Goal: Information Seeking & Learning: Learn about a topic

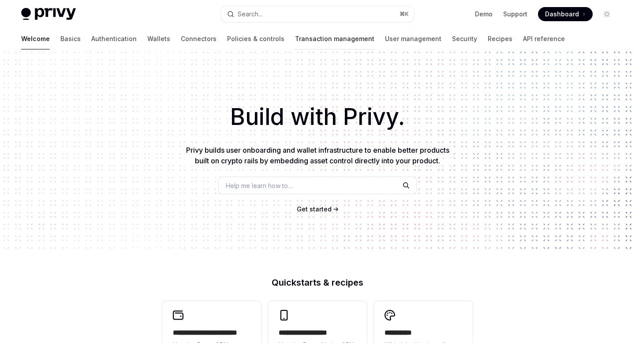
click at [295, 41] on link "Transaction management" at bounding box center [334, 38] width 79 height 21
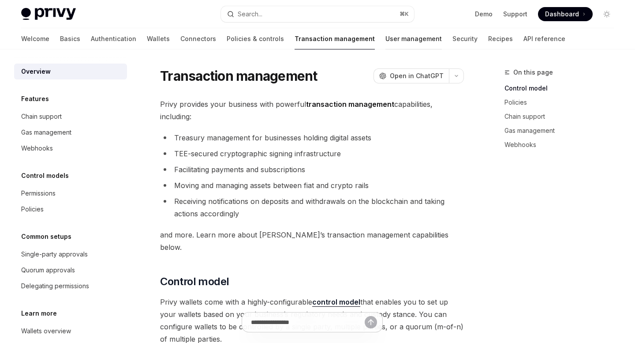
click at [386, 39] on link "User management" at bounding box center [414, 38] width 56 height 21
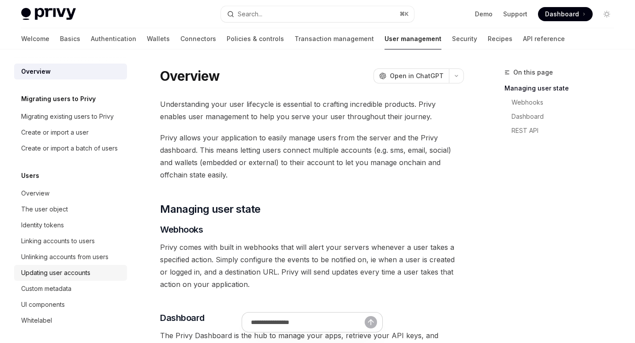
click at [73, 273] on div "Updating user accounts" at bounding box center [55, 272] width 69 height 11
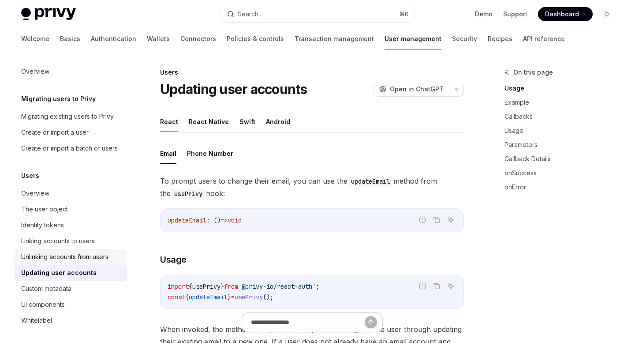
click at [71, 255] on div "Unlinking accounts from users" at bounding box center [64, 256] width 87 height 11
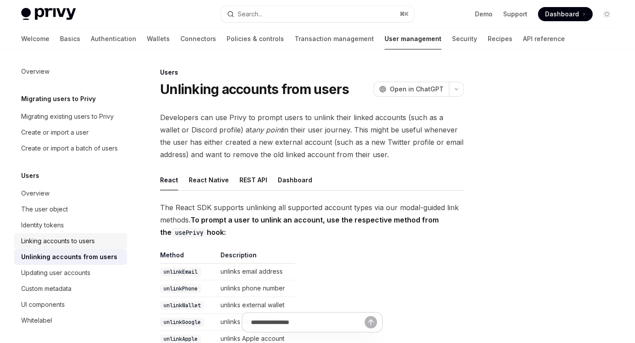
click at [76, 240] on div "Linking accounts to users" at bounding box center [58, 241] width 74 height 11
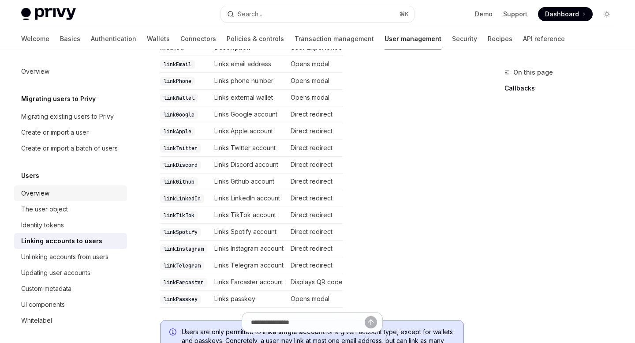
scroll to position [229, 0]
click at [61, 194] on div "Overview" at bounding box center [71, 193] width 101 height 11
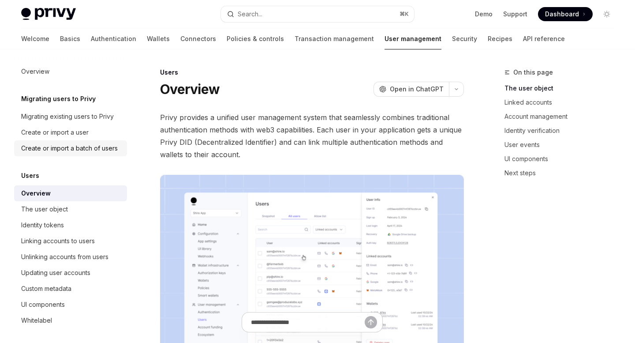
click at [69, 152] on div "Create or import a batch of users" at bounding box center [69, 148] width 97 height 11
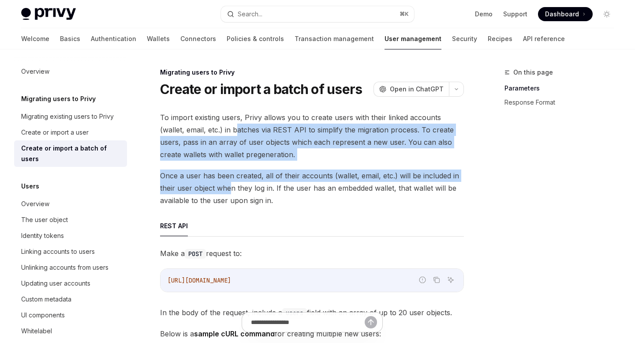
drag, startPoint x: 212, startPoint y: 129, endPoint x: 229, endPoint y: 190, distance: 63.7
click at [258, 186] on span "Once a user has been created, all of their accounts (wallet, email, etc.) will …" at bounding box center [312, 187] width 304 height 37
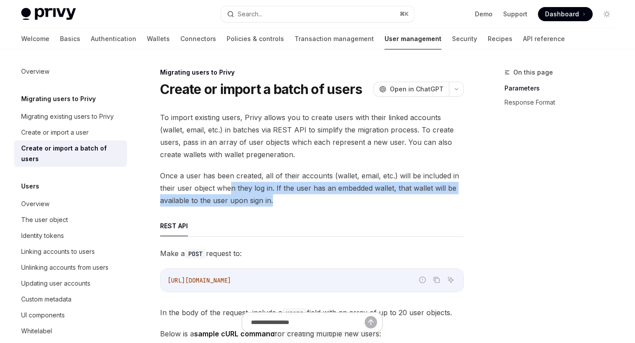
drag, startPoint x: 232, startPoint y: 187, endPoint x: 282, endPoint y: 208, distance: 54.6
click at [303, 204] on span "Once a user has been created, all of their accounts (wallet, email, etc.) will …" at bounding box center [312, 187] width 304 height 37
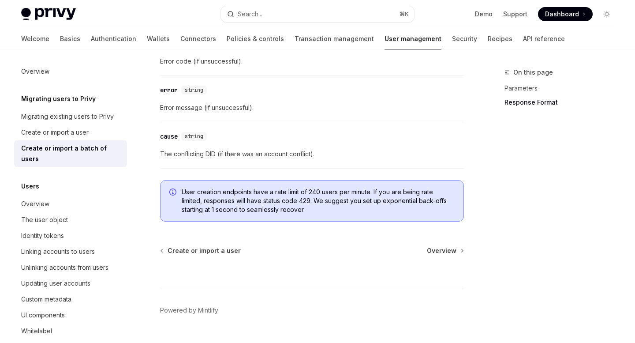
scroll to position [1767, 0]
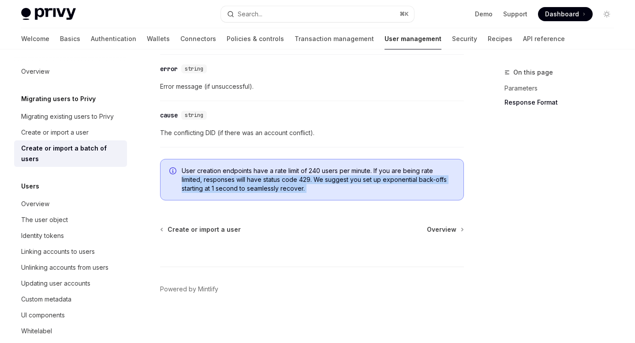
drag, startPoint x: 181, startPoint y: 176, endPoint x: 202, endPoint y: 207, distance: 37.3
click at [222, 197] on div "User creation endpoints have a rate limit of 240 users per minute. If you are b…" at bounding box center [312, 179] width 304 height 41
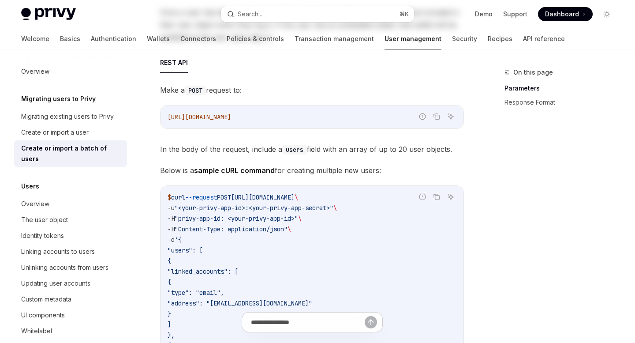
scroll to position [0, 0]
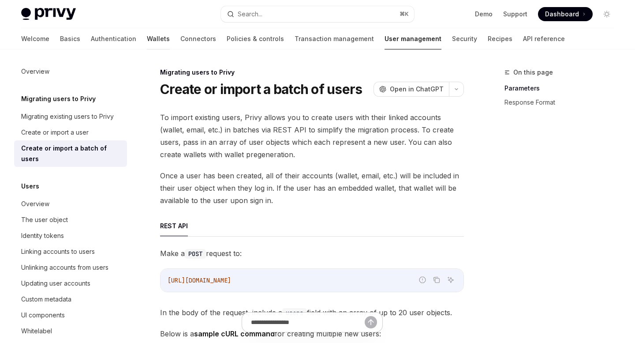
click at [147, 40] on link "Wallets" at bounding box center [158, 38] width 23 height 21
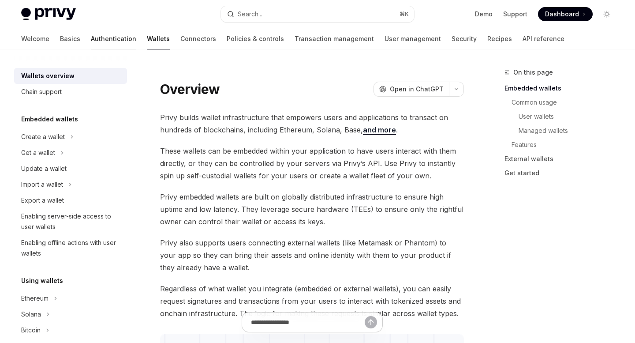
click at [91, 33] on link "Authentication" at bounding box center [113, 38] width 45 height 21
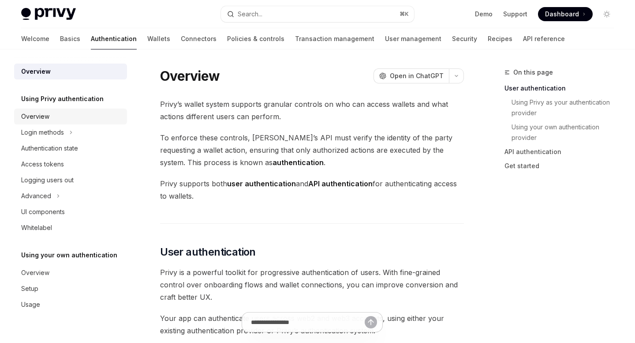
click at [63, 115] on div "Overview" at bounding box center [71, 116] width 101 height 11
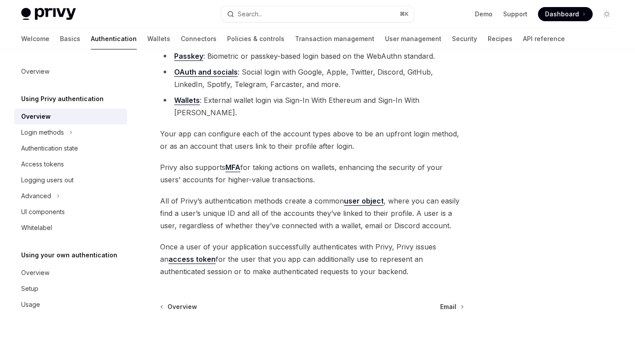
scroll to position [129, 0]
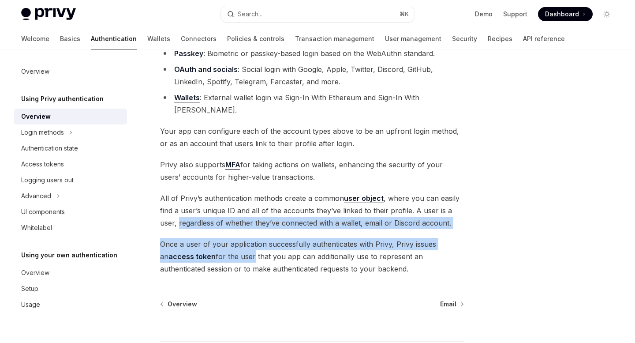
drag, startPoint x: 178, startPoint y: 215, endPoint x: 241, endPoint y: 240, distance: 68.3
click at [241, 240] on div "Privy offers a variety of authentication methods, including: Email or SMS : Pas…" at bounding box center [312, 136] width 304 height 277
click at [270, 240] on span "Once a user of your application successfully authenticates with Privy, Privy is…" at bounding box center [312, 256] width 304 height 37
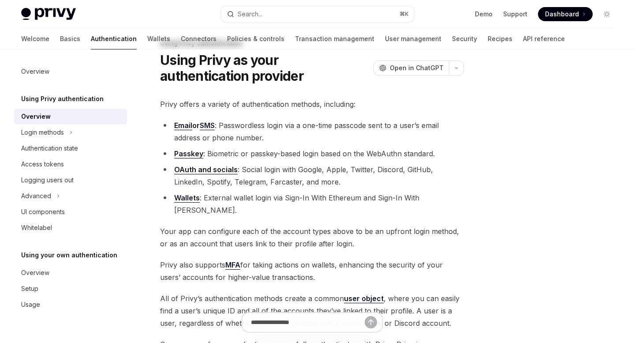
scroll to position [0, 0]
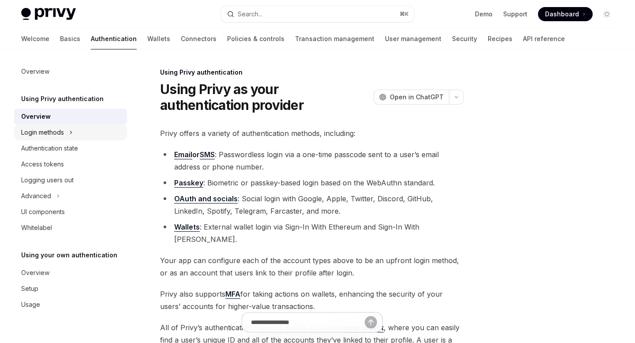
click at [72, 134] on icon at bounding box center [71, 132] width 4 height 11
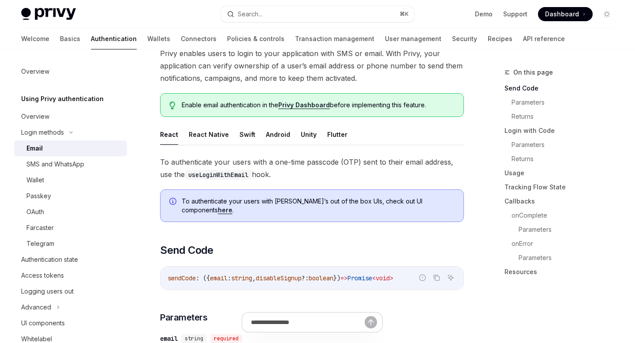
scroll to position [93, 0]
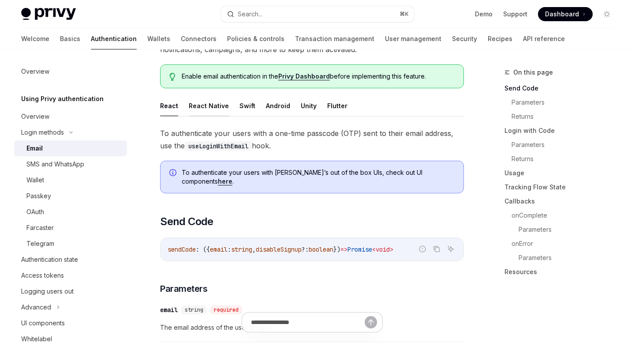
click at [207, 109] on button "React Native" at bounding box center [209, 105] width 40 height 21
click at [168, 108] on button "React" at bounding box center [169, 105] width 18 height 21
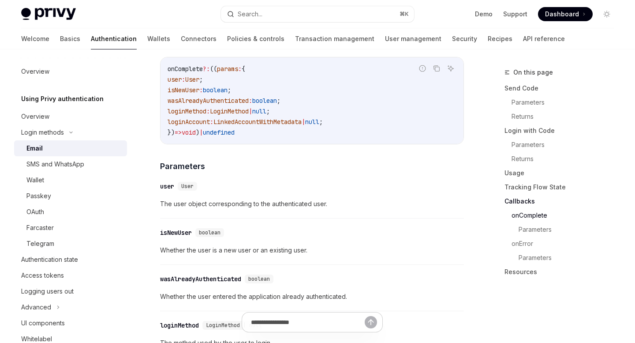
scroll to position [1362, 0]
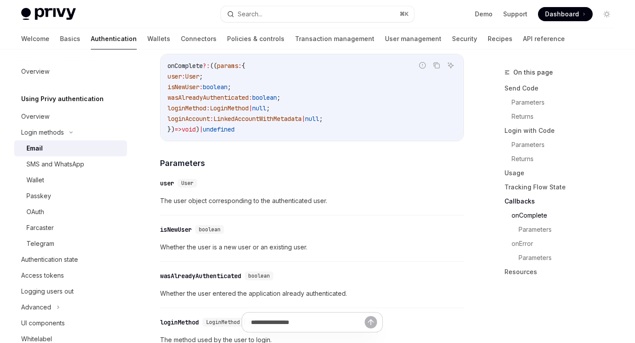
click at [184, 242] on span "Whether the user is a new user or an existing user." at bounding box center [312, 247] width 304 height 11
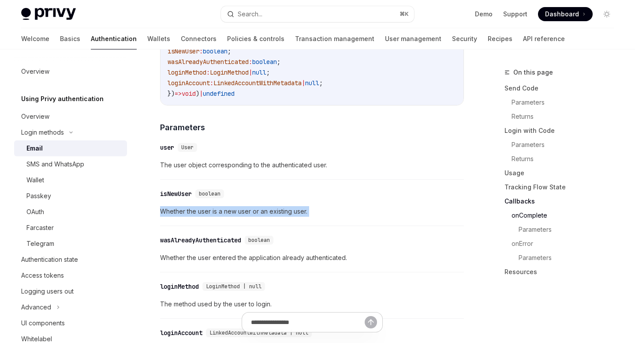
scroll to position [1400, 0]
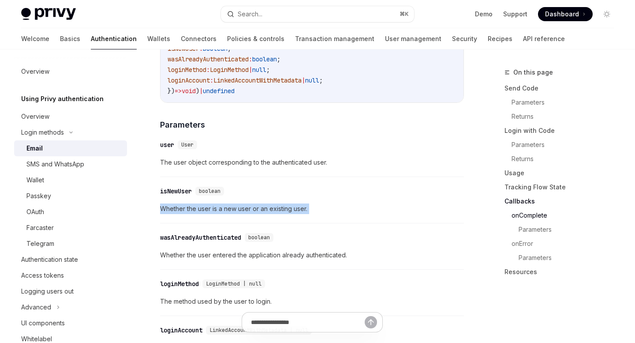
click at [190, 253] on span "Whether the user entered the application already authenticated." at bounding box center [312, 255] width 304 height 11
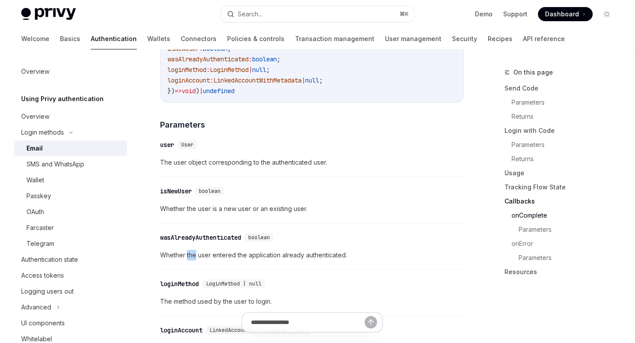
click at [190, 253] on span "Whether the user entered the application already authenticated." at bounding box center [312, 255] width 304 height 11
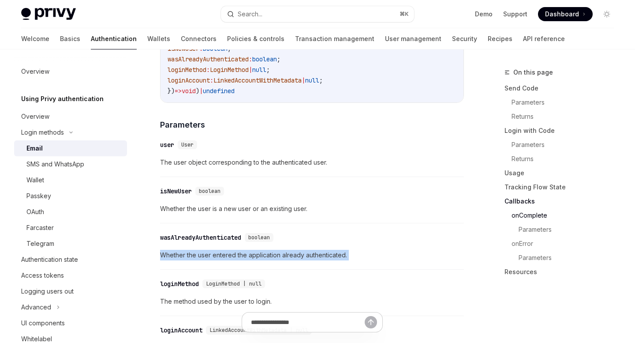
click at [210, 260] on div "​ wasAlreadyAuthenticated boolean Whether the user entered the application alre…" at bounding box center [312, 249] width 304 height 42
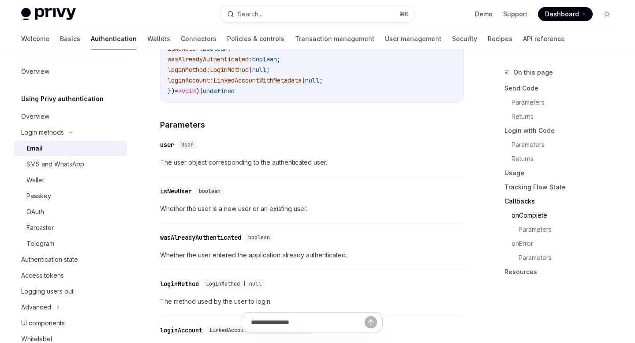
click at [210, 260] on div "​ wasAlreadyAuthenticated boolean Whether the user entered the application alre…" at bounding box center [312, 249] width 304 height 42
click at [220, 255] on span "Whether the user entered the application already authenticated." at bounding box center [312, 255] width 304 height 11
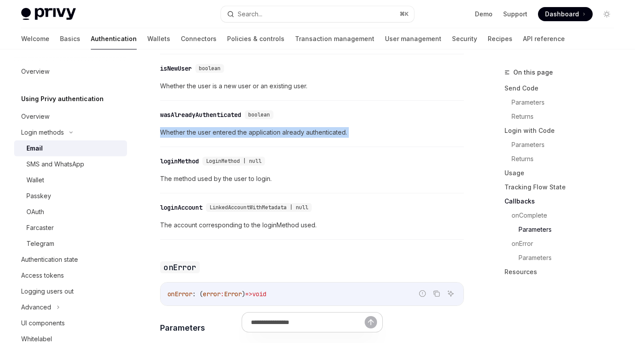
scroll to position [1524, 0]
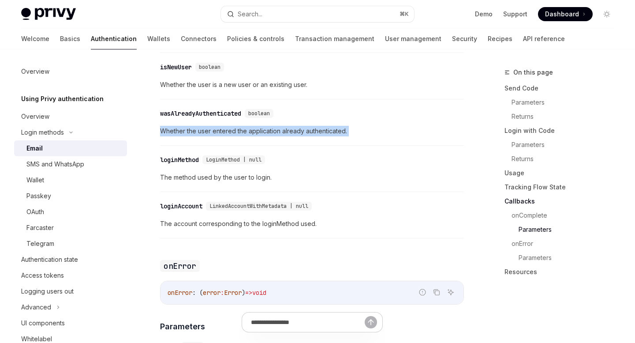
click at [257, 218] on span "The account corresponding to the loginMethod used." at bounding box center [312, 223] width 304 height 11
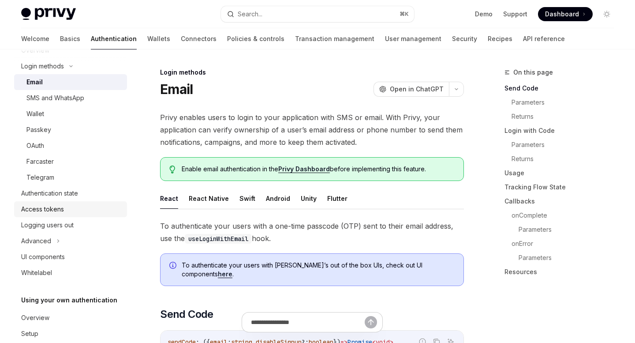
scroll to position [70, 0]
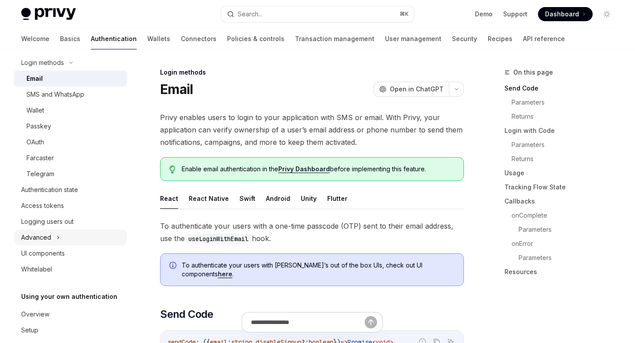
click at [66, 241] on div "Advanced" at bounding box center [70, 237] width 113 height 16
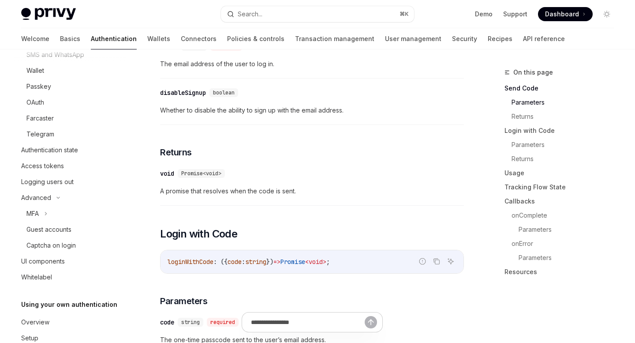
scroll to position [368, 0]
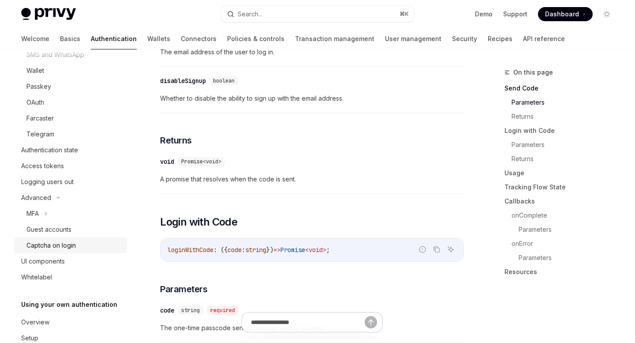
click at [64, 247] on div "Captcha on login" at bounding box center [50, 245] width 49 height 11
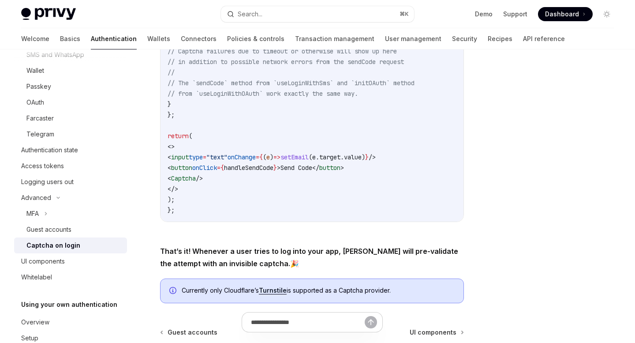
scroll to position [315, 0]
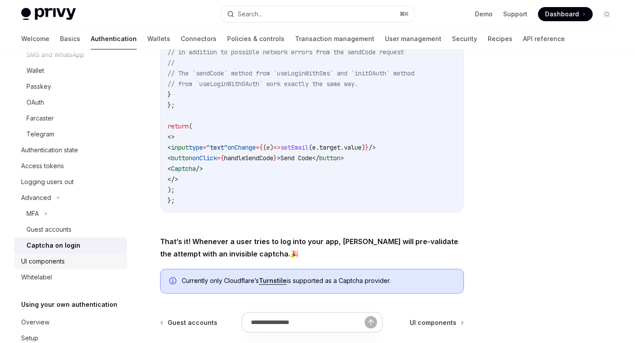
click at [43, 264] on div "UI components" at bounding box center [43, 261] width 44 height 11
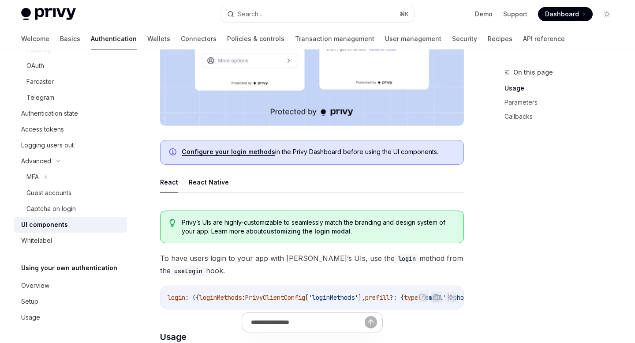
scroll to position [328, 0]
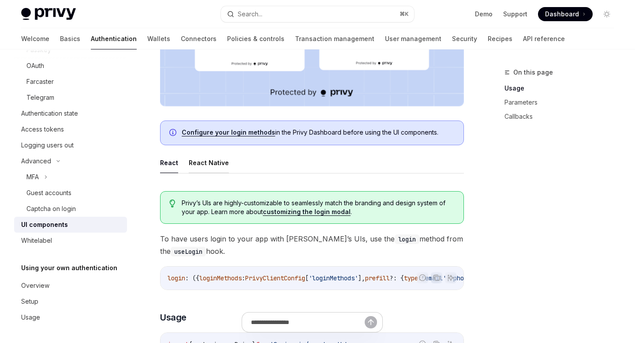
click at [206, 157] on button "React Native" at bounding box center [209, 162] width 40 height 21
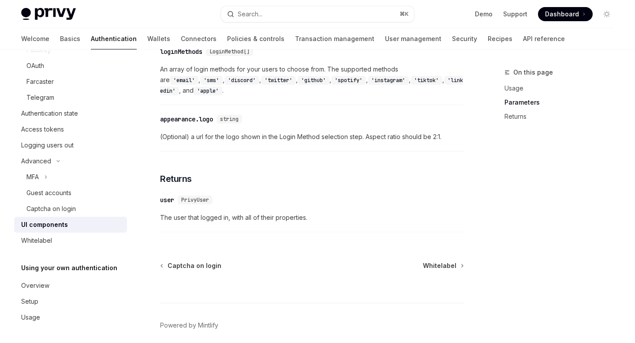
scroll to position [929, 0]
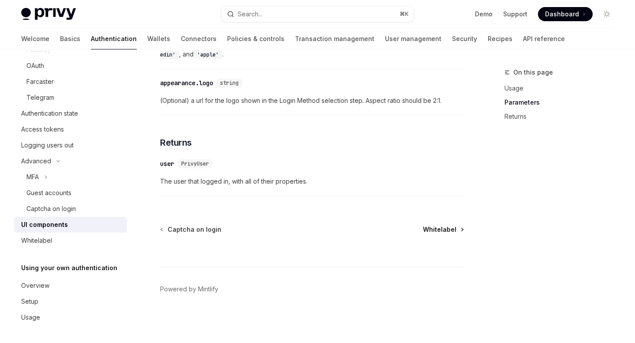
click at [429, 229] on span "Whitelabel" at bounding box center [440, 229] width 34 height 9
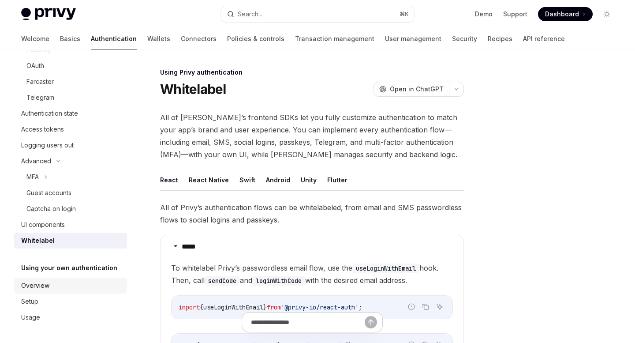
click at [123, 285] on link "Overview" at bounding box center [70, 285] width 113 height 16
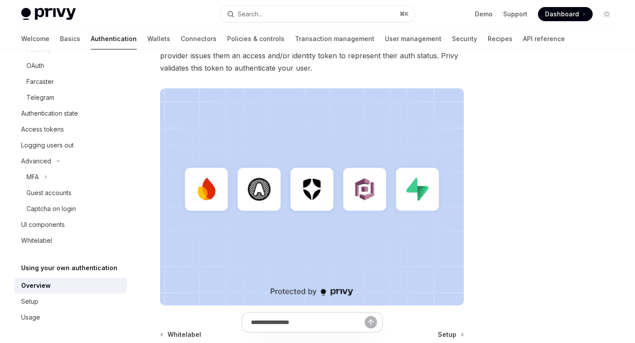
scroll to position [287, 0]
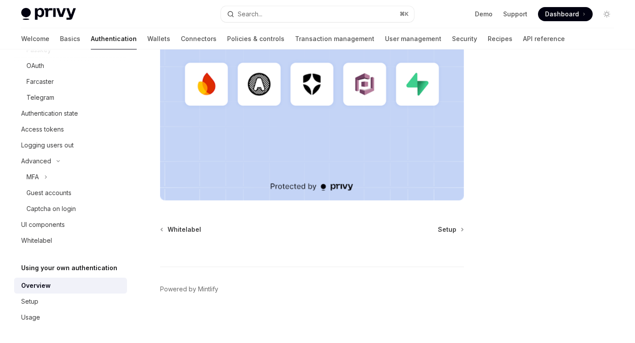
click at [39, 292] on link "Overview" at bounding box center [70, 285] width 113 height 16
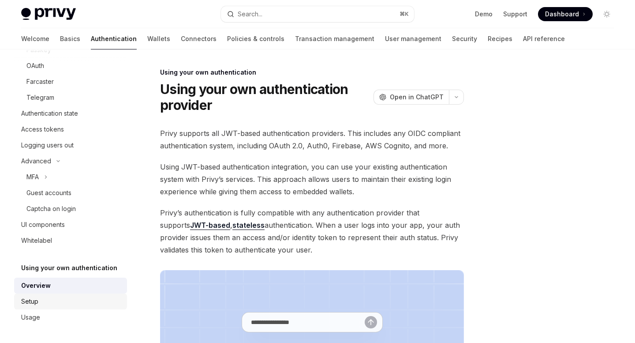
click at [37, 305] on div "Setup" at bounding box center [29, 301] width 17 height 11
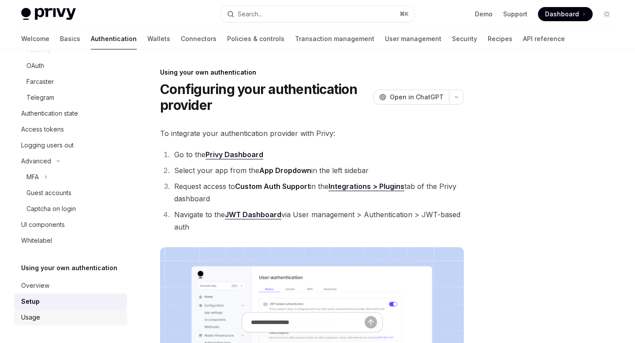
click at [35, 318] on div "Usage" at bounding box center [30, 317] width 19 height 11
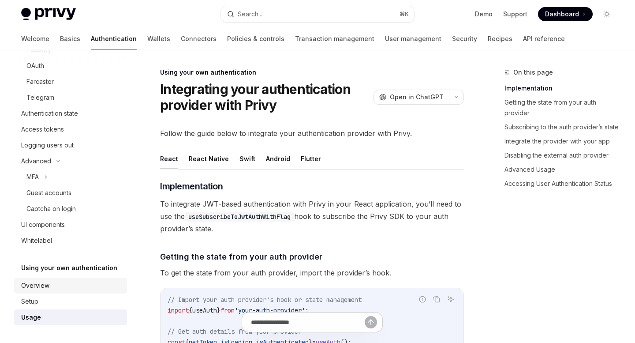
click at [46, 284] on div "Overview" at bounding box center [35, 285] width 28 height 11
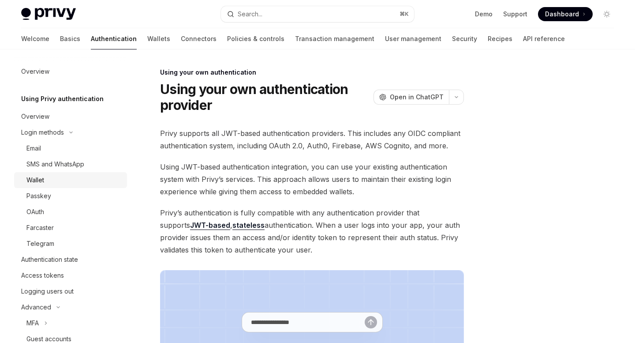
click at [67, 180] on div "Wallet" at bounding box center [73, 180] width 95 height 11
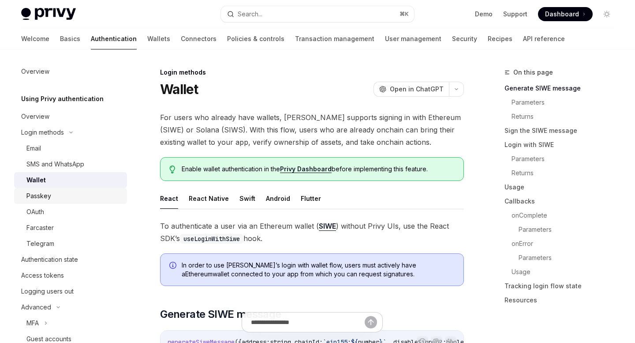
click at [60, 194] on div "Passkey" at bounding box center [73, 196] width 95 height 11
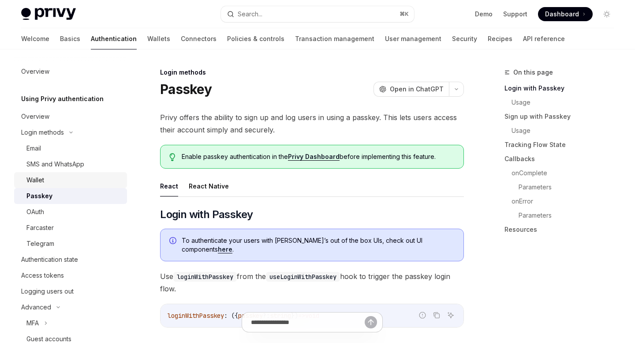
click at [65, 179] on div "Wallet" at bounding box center [73, 180] width 95 height 11
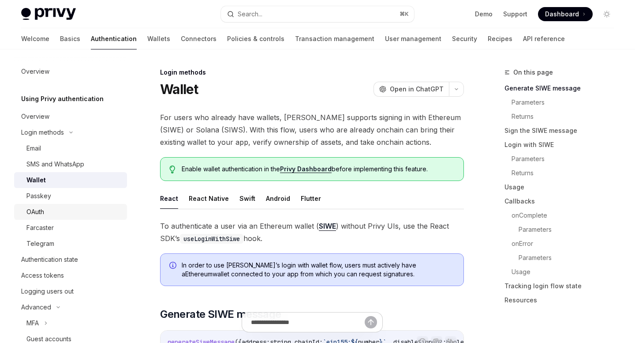
click at [56, 204] on link "OAuth" at bounding box center [70, 212] width 113 height 16
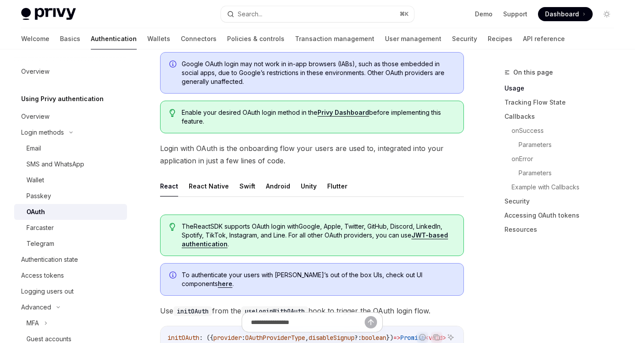
scroll to position [108, 0]
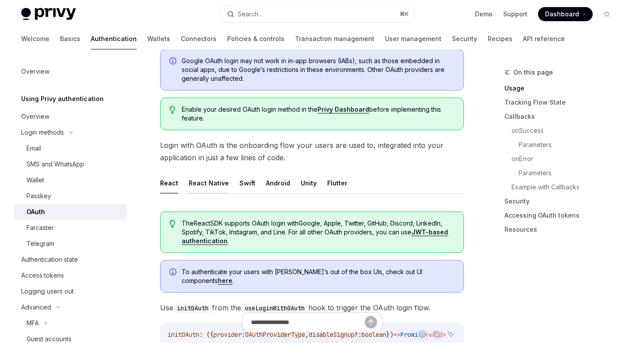
click at [202, 177] on button "React Native" at bounding box center [209, 182] width 40 height 21
type textarea "*"
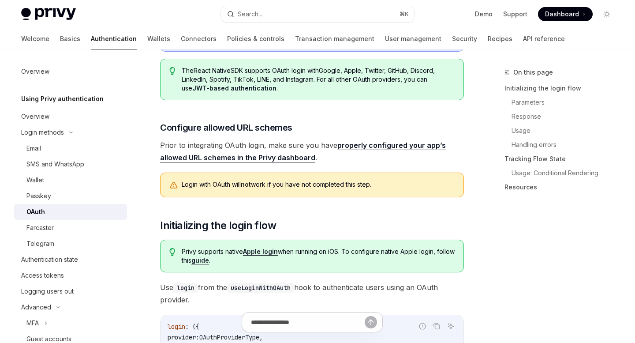
scroll to position [303, 0]
